Goal: Task Accomplishment & Management: Manage account settings

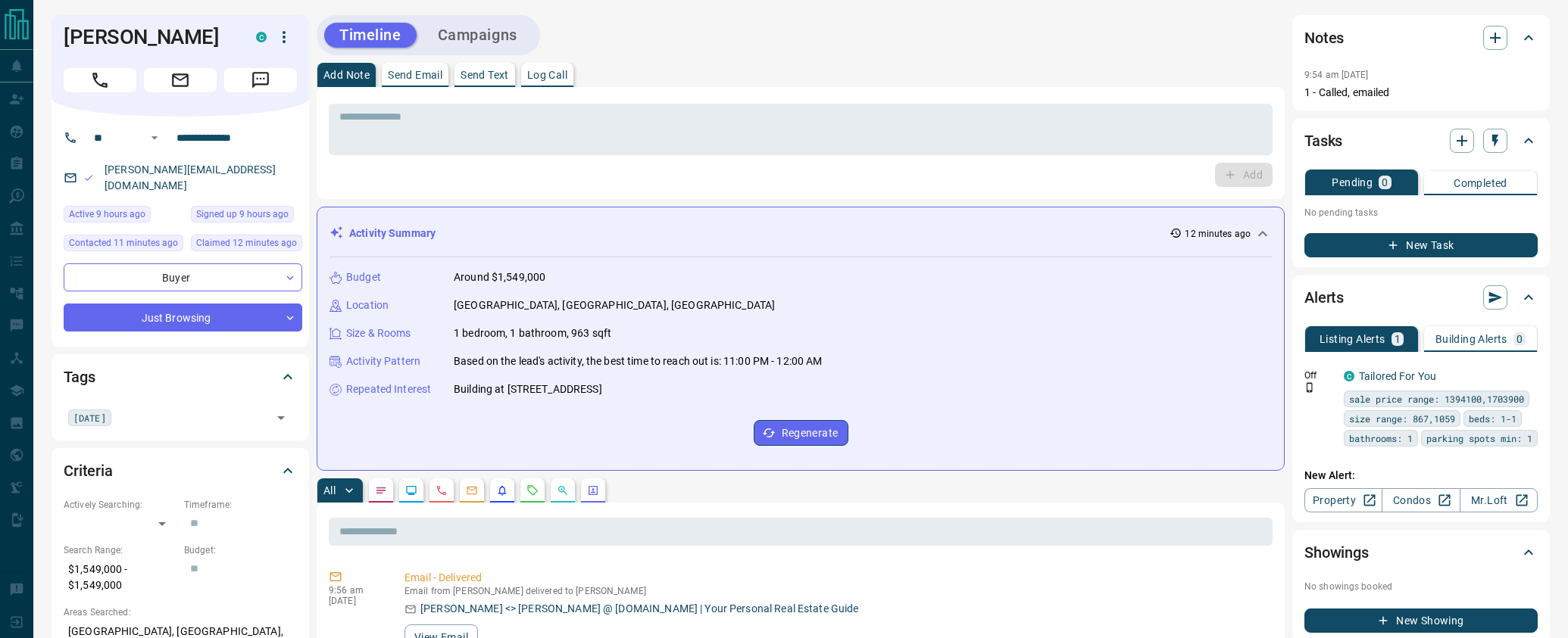
click at [489, 41] on button "Campaigns" at bounding box center [478, 35] width 110 height 25
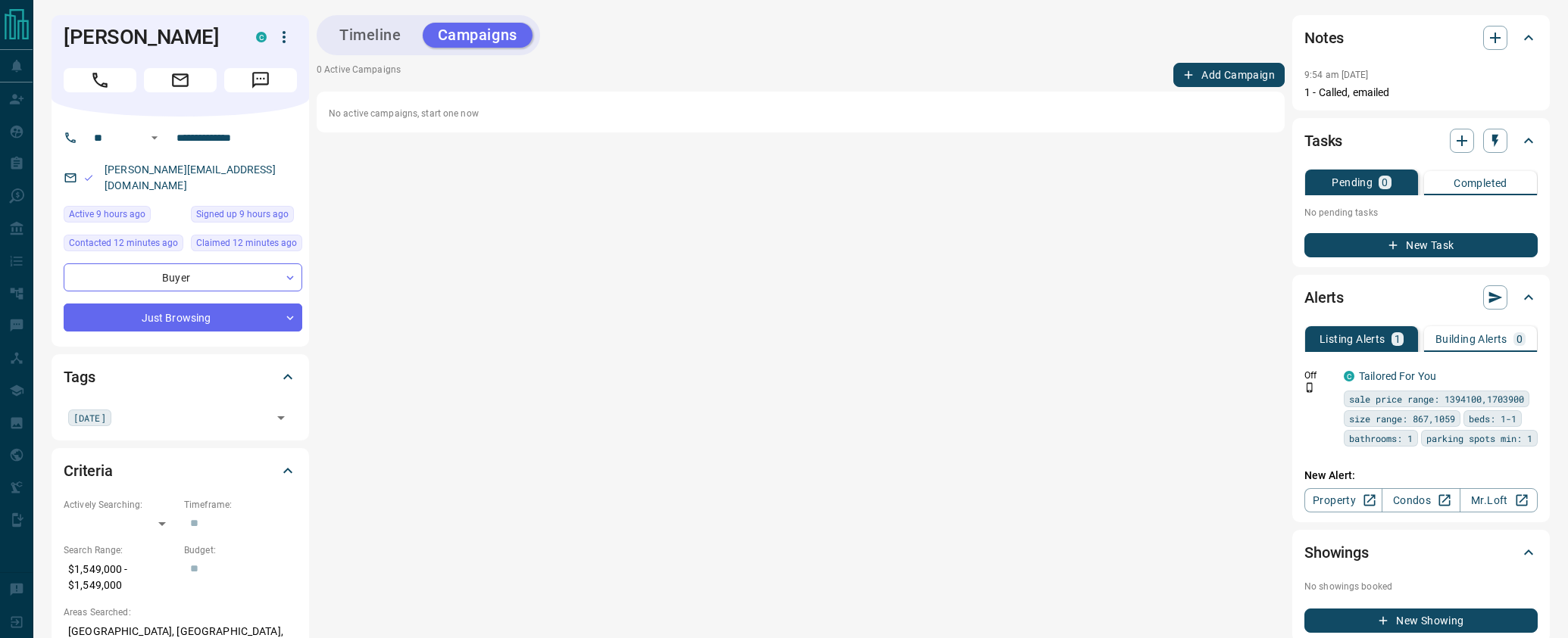
click at [1181, 72] on button "Add Campaign" at bounding box center [1229, 75] width 111 height 24
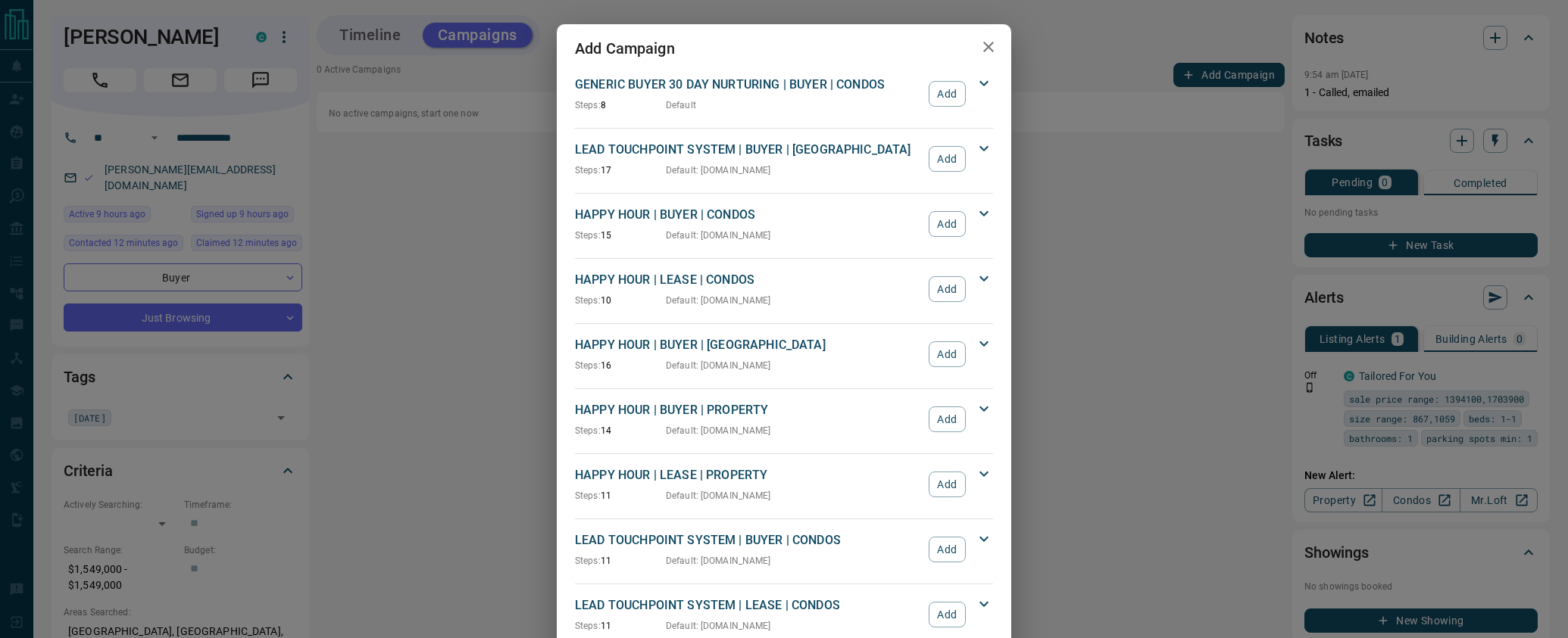
scroll to position [1371, 0]
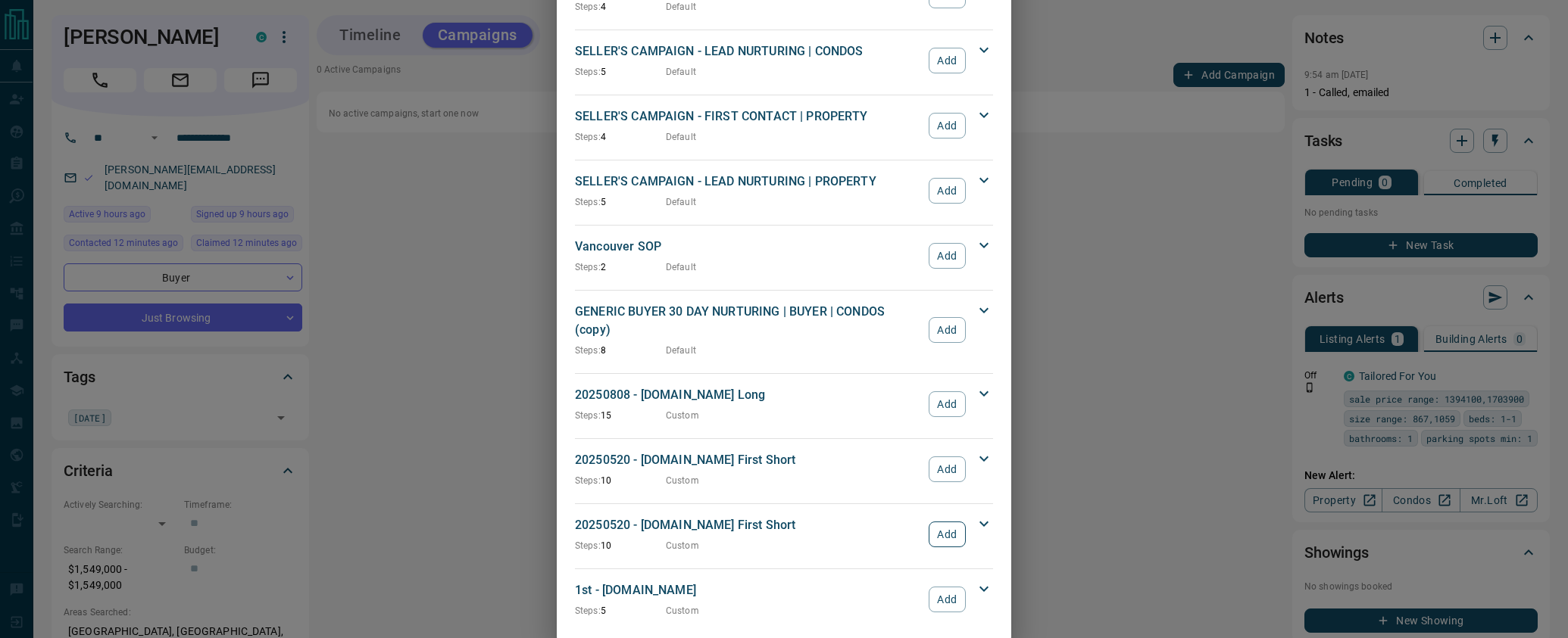
click at [947, 522] on button "Add" at bounding box center [947, 535] width 37 height 25
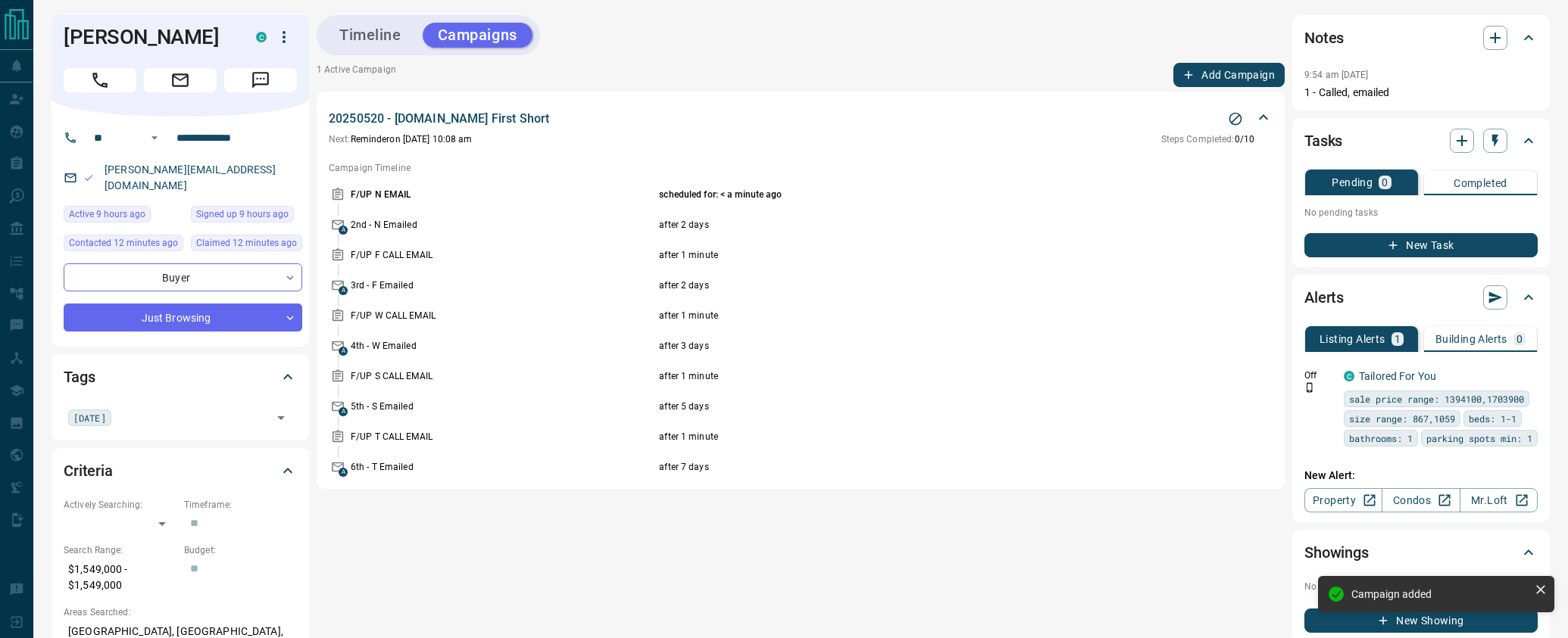
click at [1399, 239] on icon "button" at bounding box center [1393, 245] width 14 height 14
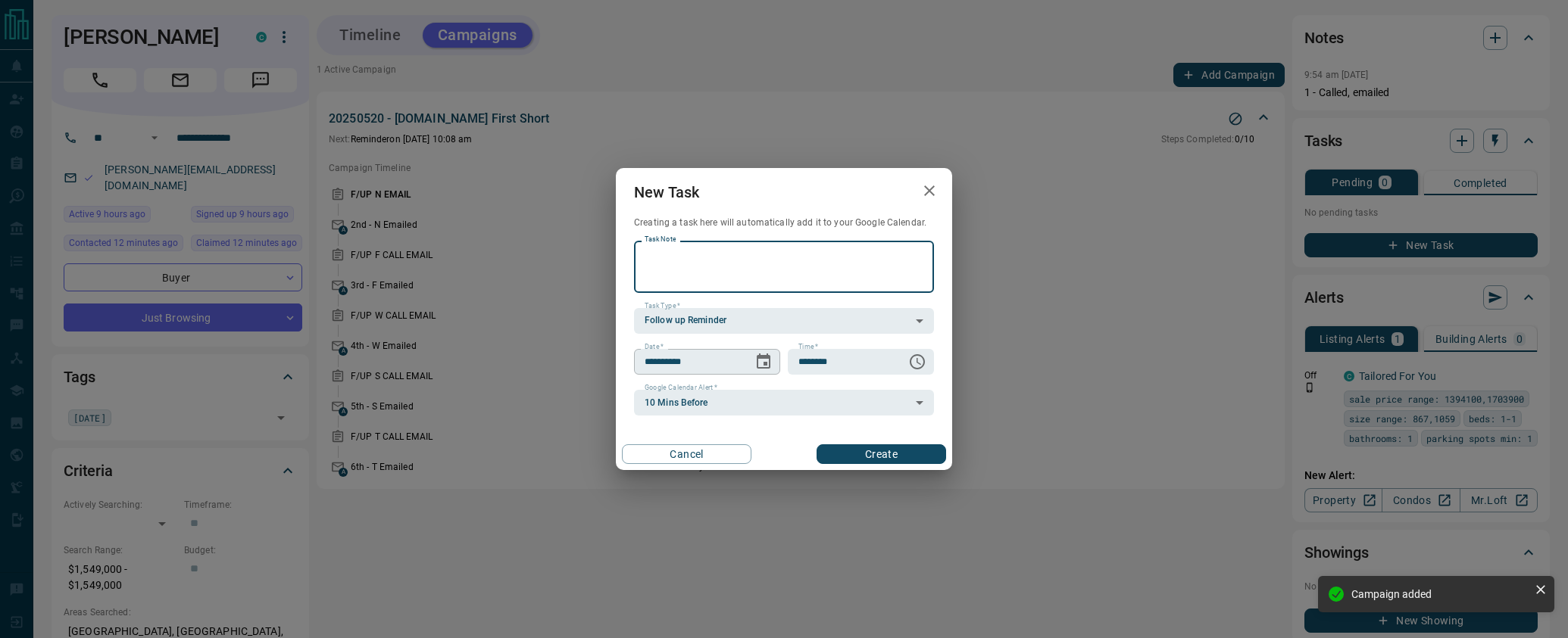
click at [767, 372] on button "Choose date, selected date is Aug 17, 2025" at bounding box center [763, 362] width 30 height 30
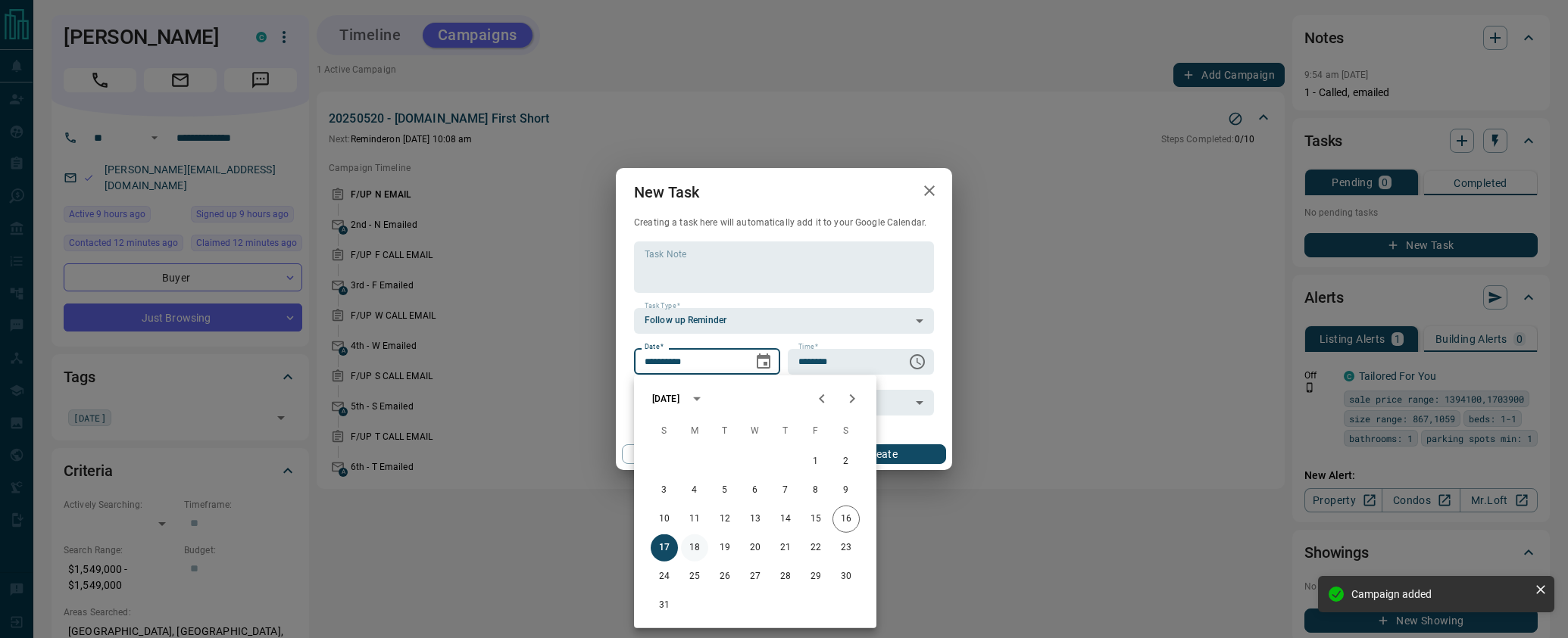
click at [693, 543] on button "18" at bounding box center [695, 548] width 27 height 27
type input "**********"
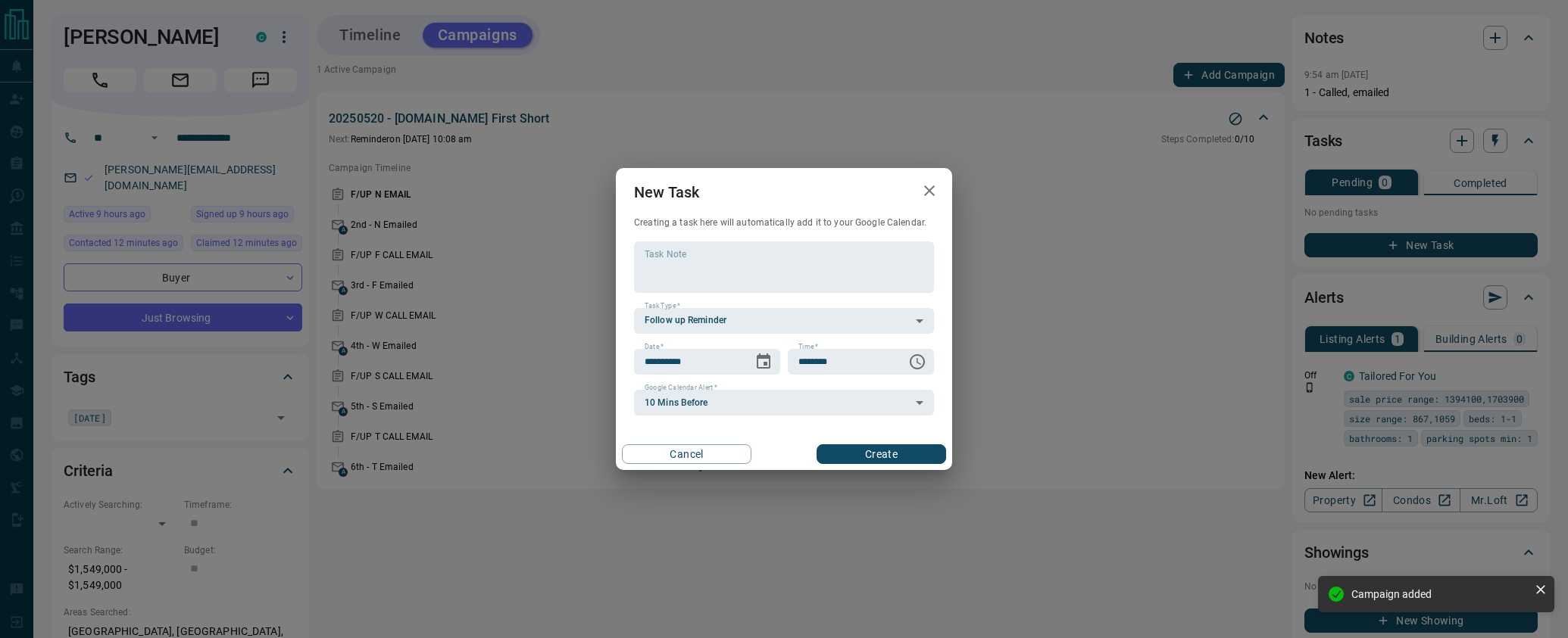
click at [872, 461] on button "Create" at bounding box center [881, 454] width 130 height 20
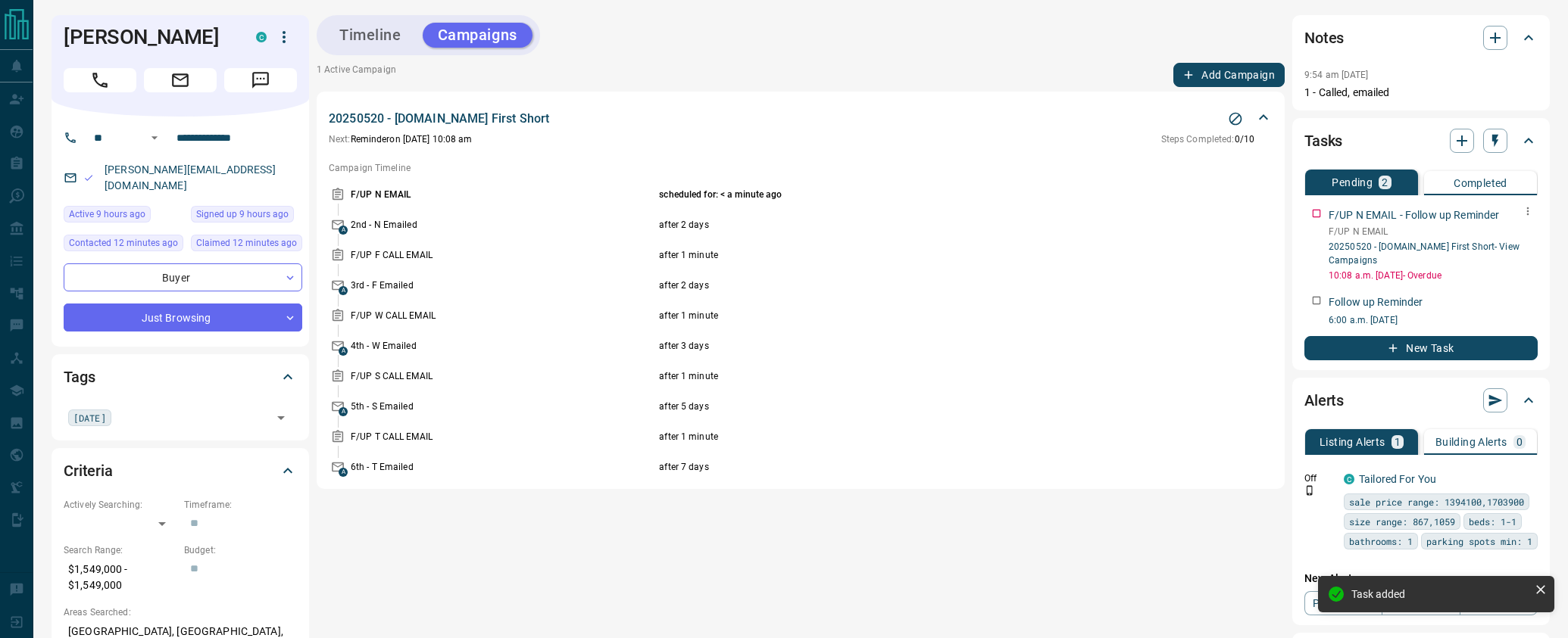
click at [1527, 212] on icon "button" at bounding box center [1527, 211] width 12 height 12
click at [1516, 266] on li "Delete" at bounding box center [1504, 262] width 67 height 23
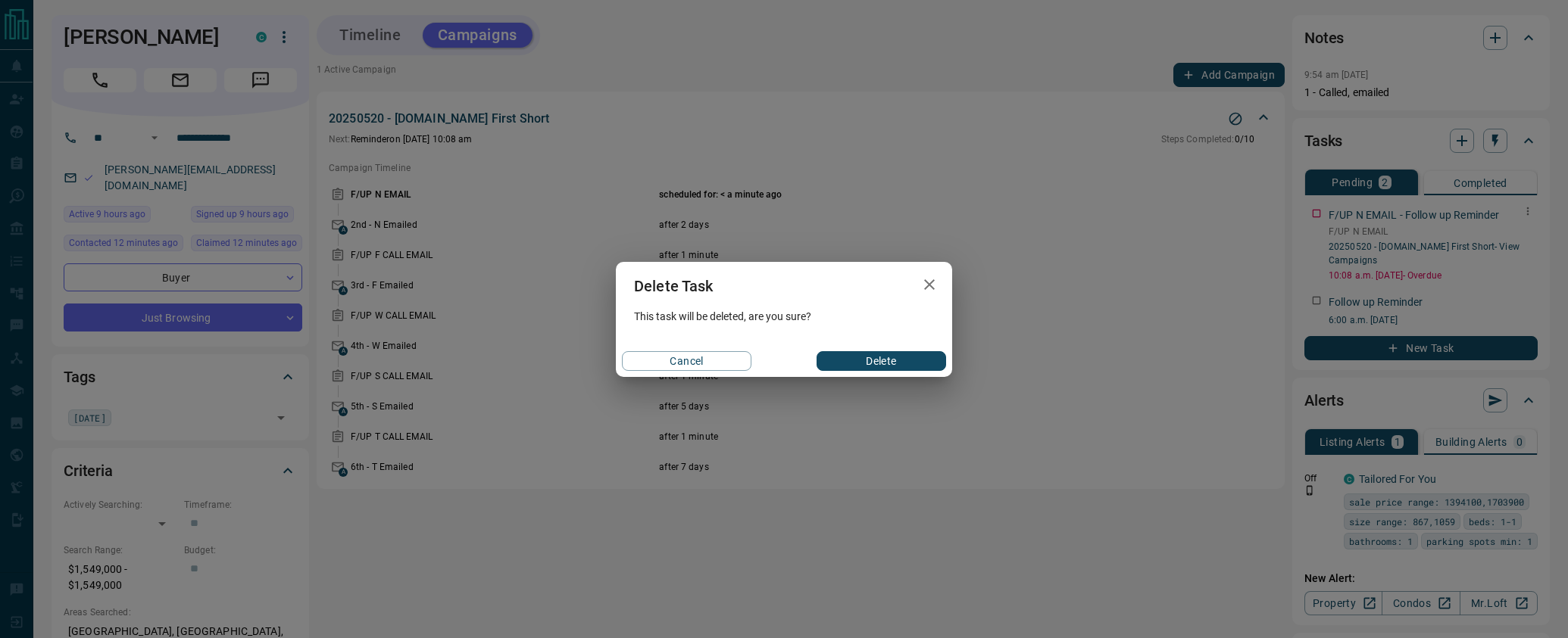
click at [892, 360] on button "Delete" at bounding box center [881, 361] width 130 height 20
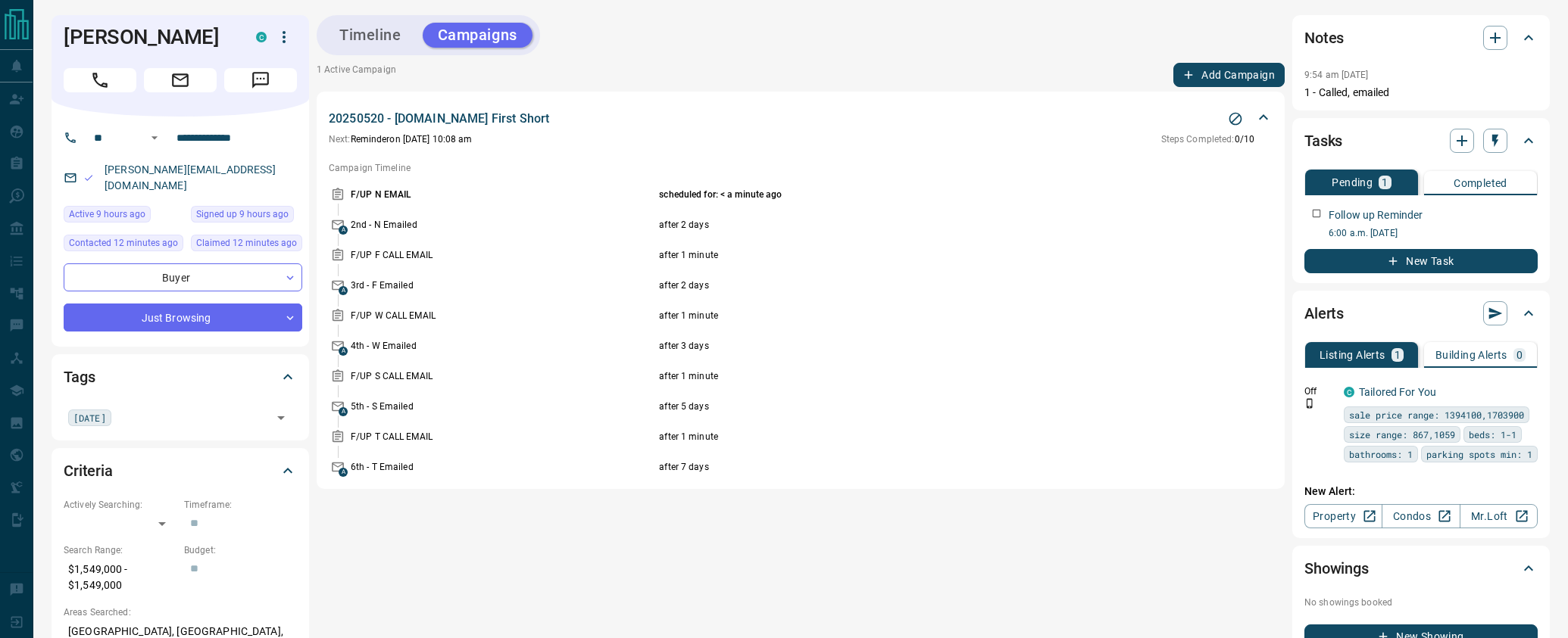
click at [347, 24] on button "Timeline" at bounding box center [370, 35] width 92 height 25
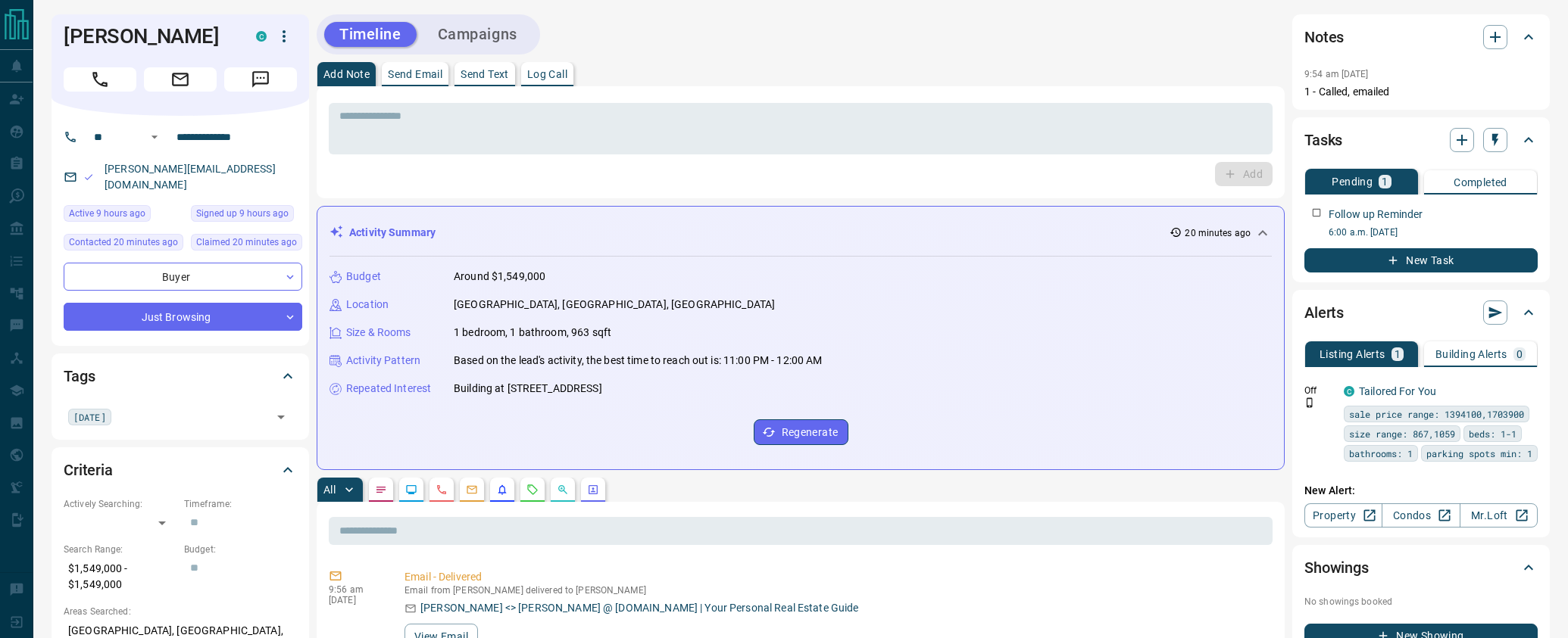
scroll to position [0, 0]
click at [77, 36] on h1 "[PERSON_NAME]" at bounding box center [148, 37] width 170 height 24
drag, startPoint x: 77, startPoint y: 36, endPoint x: 142, endPoint y: 33, distance: 65.1
click at [142, 33] on h1 "[PERSON_NAME]" at bounding box center [148, 37] width 170 height 24
copy h1 "[PERSON_NAME]"
